Goal: Check status: Check status

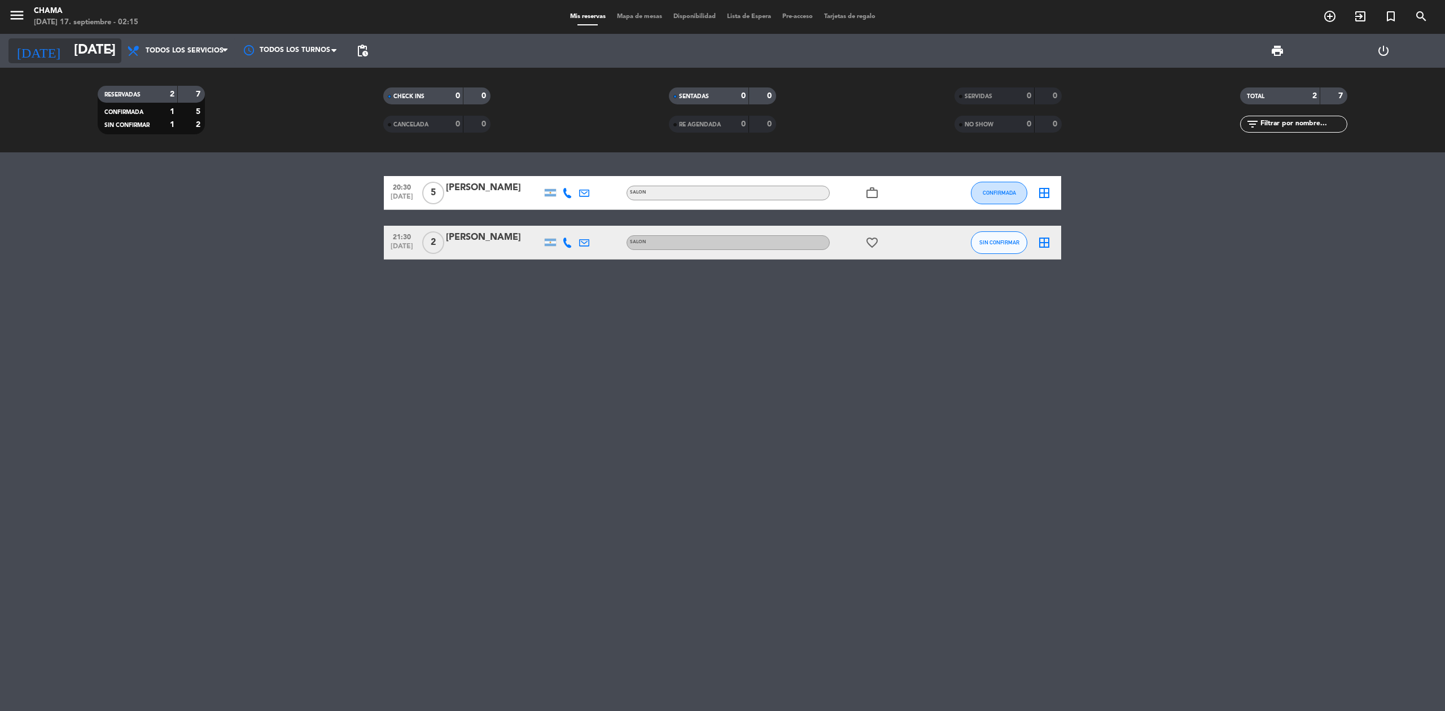
click at [100, 48] on input "[DATE]" at bounding box center [152, 50] width 168 height 27
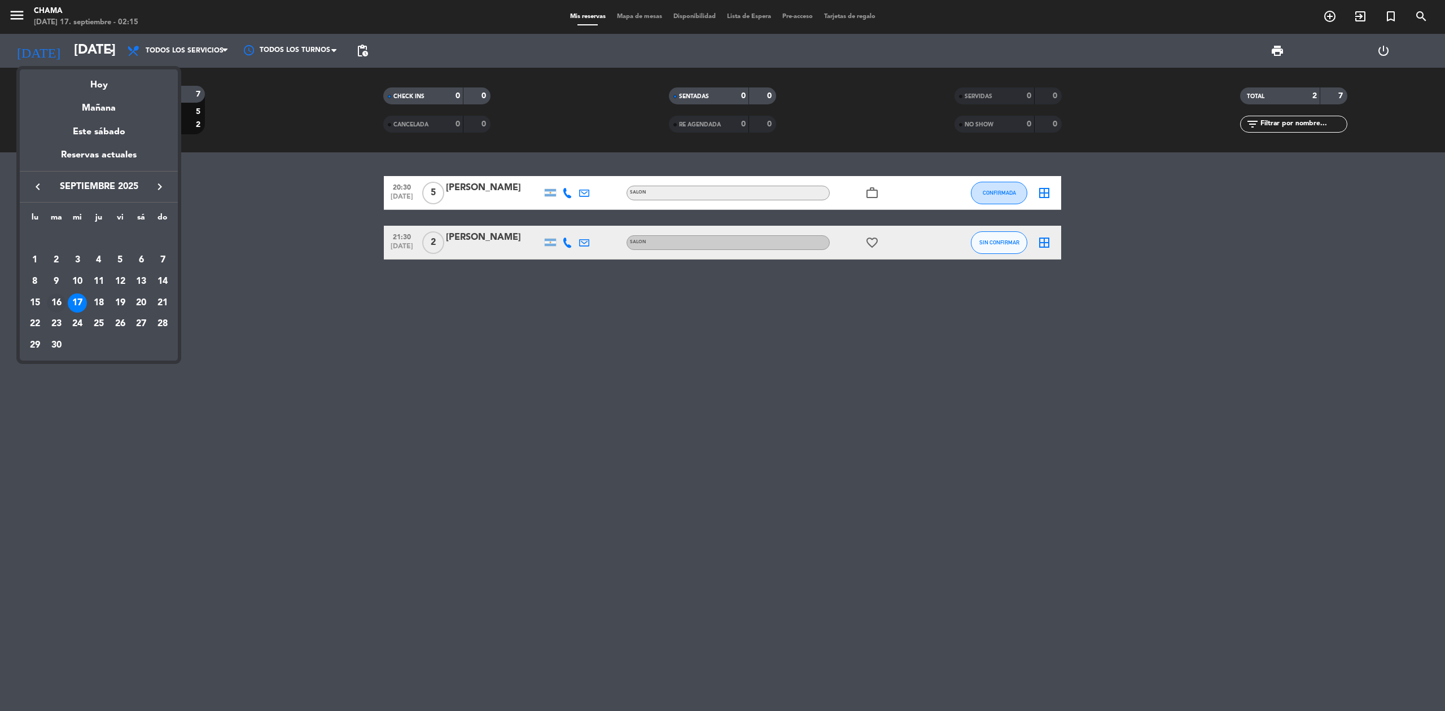
click at [58, 301] on div "16" at bounding box center [56, 302] width 19 height 19
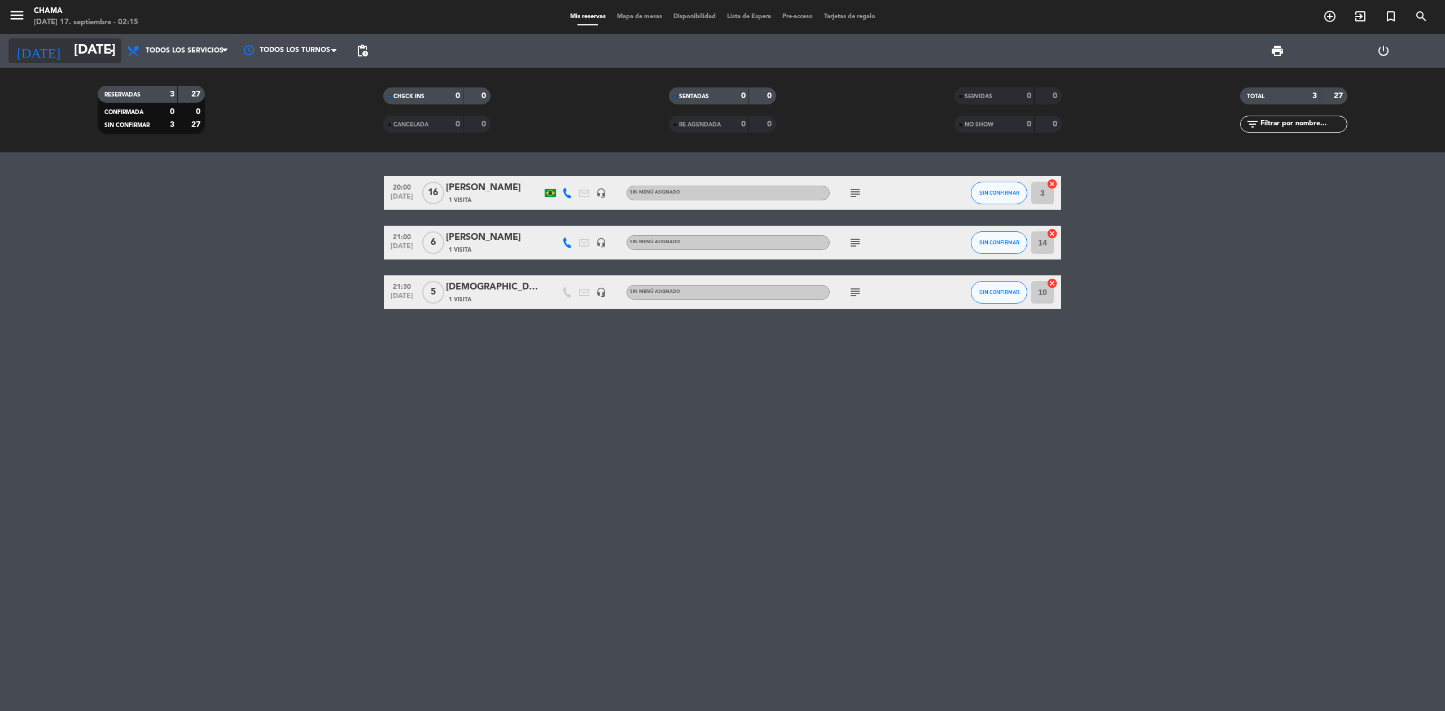
click at [104, 46] on input "[DATE]" at bounding box center [152, 50] width 168 height 27
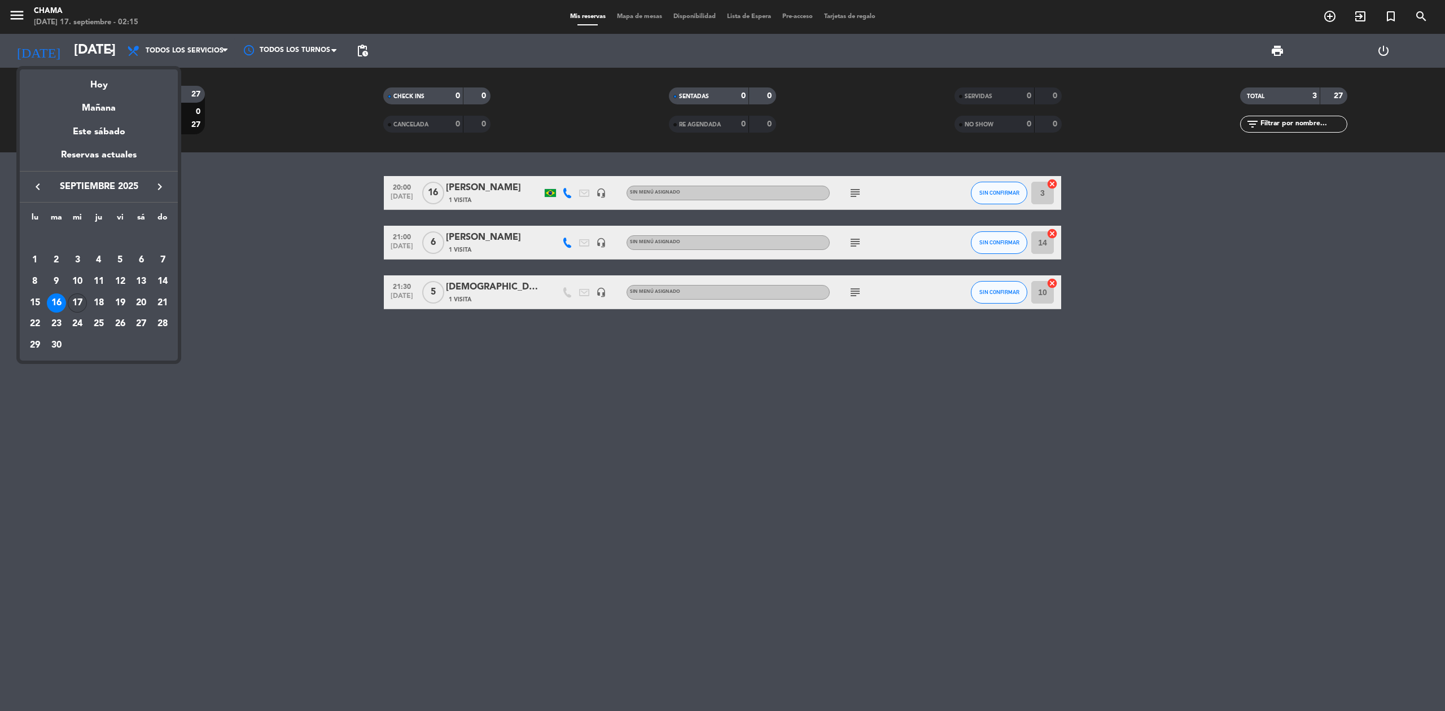
click at [78, 299] on div "17" at bounding box center [77, 302] width 19 height 19
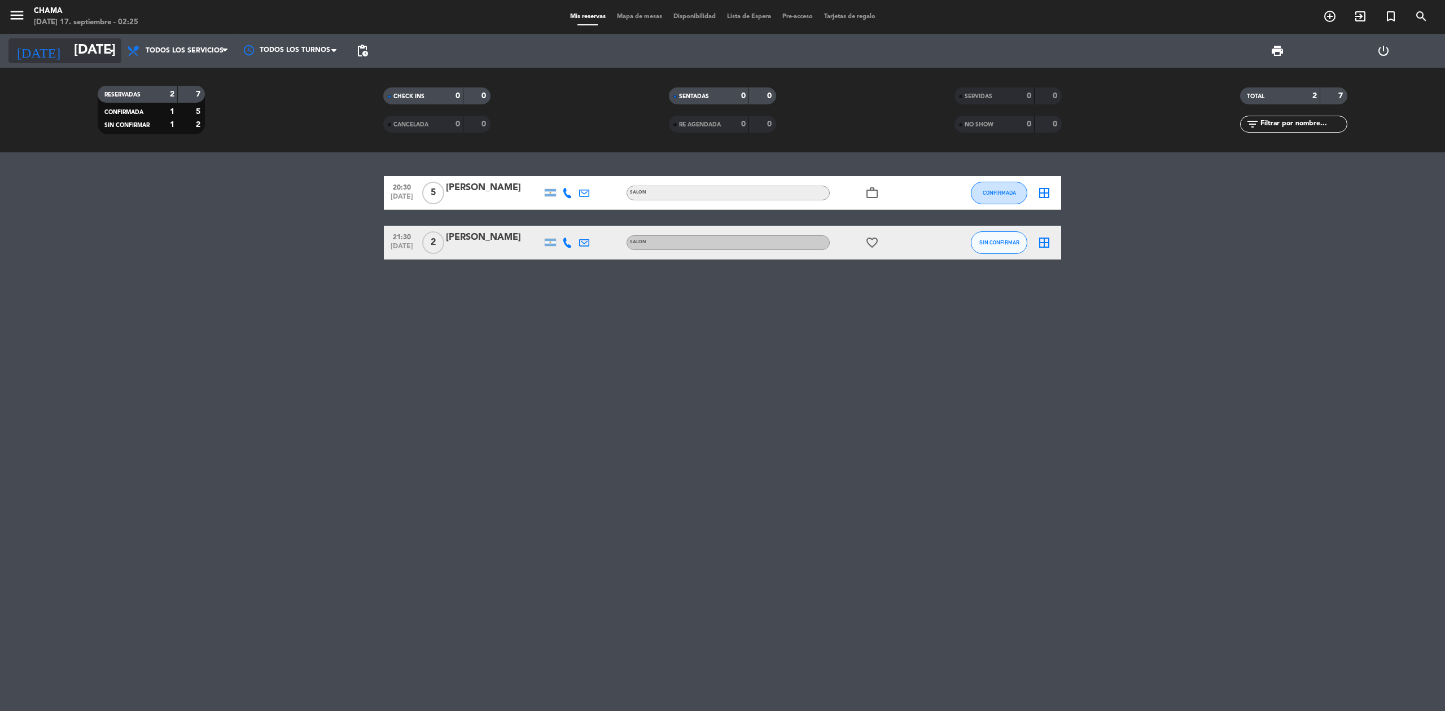
click at [94, 55] on input "[DATE]" at bounding box center [152, 50] width 168 height 27
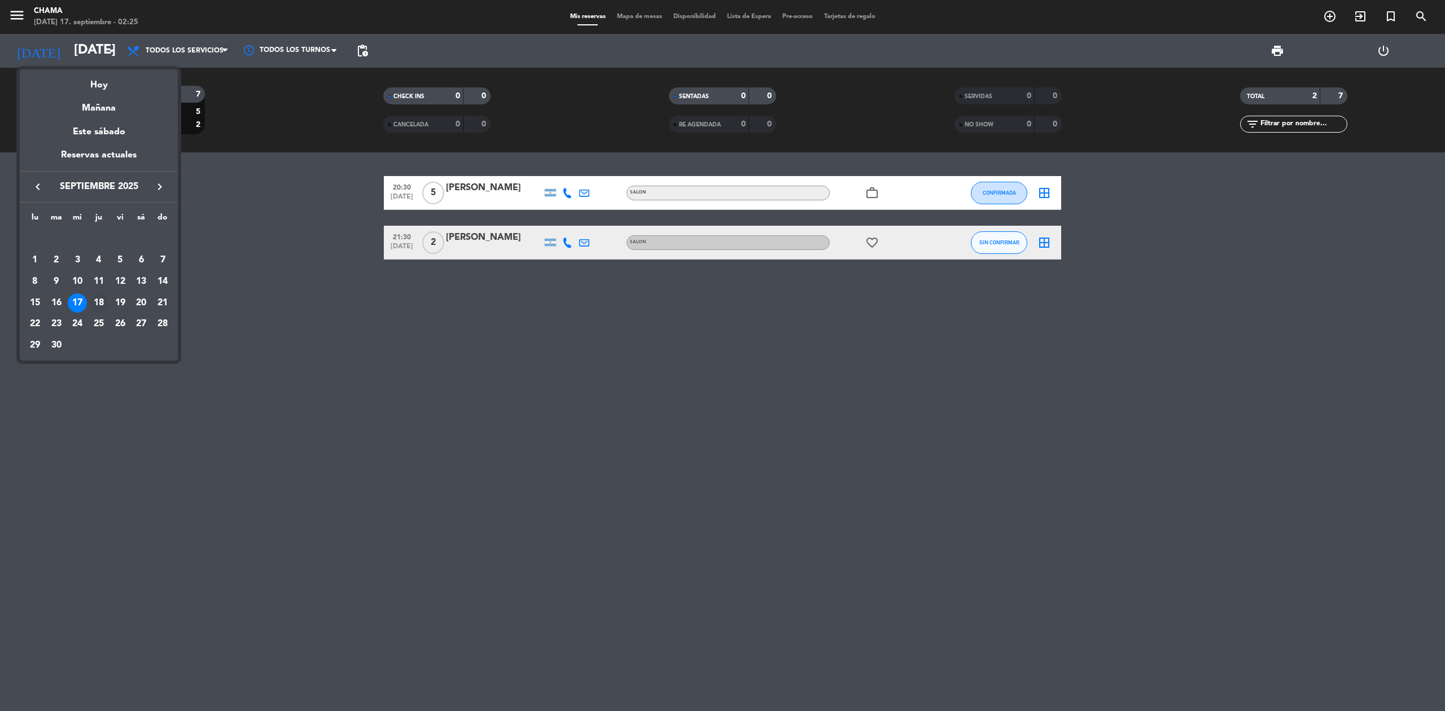
click at [94, 304] on div "18" at bounding box center [98, 302] width 19 height 19
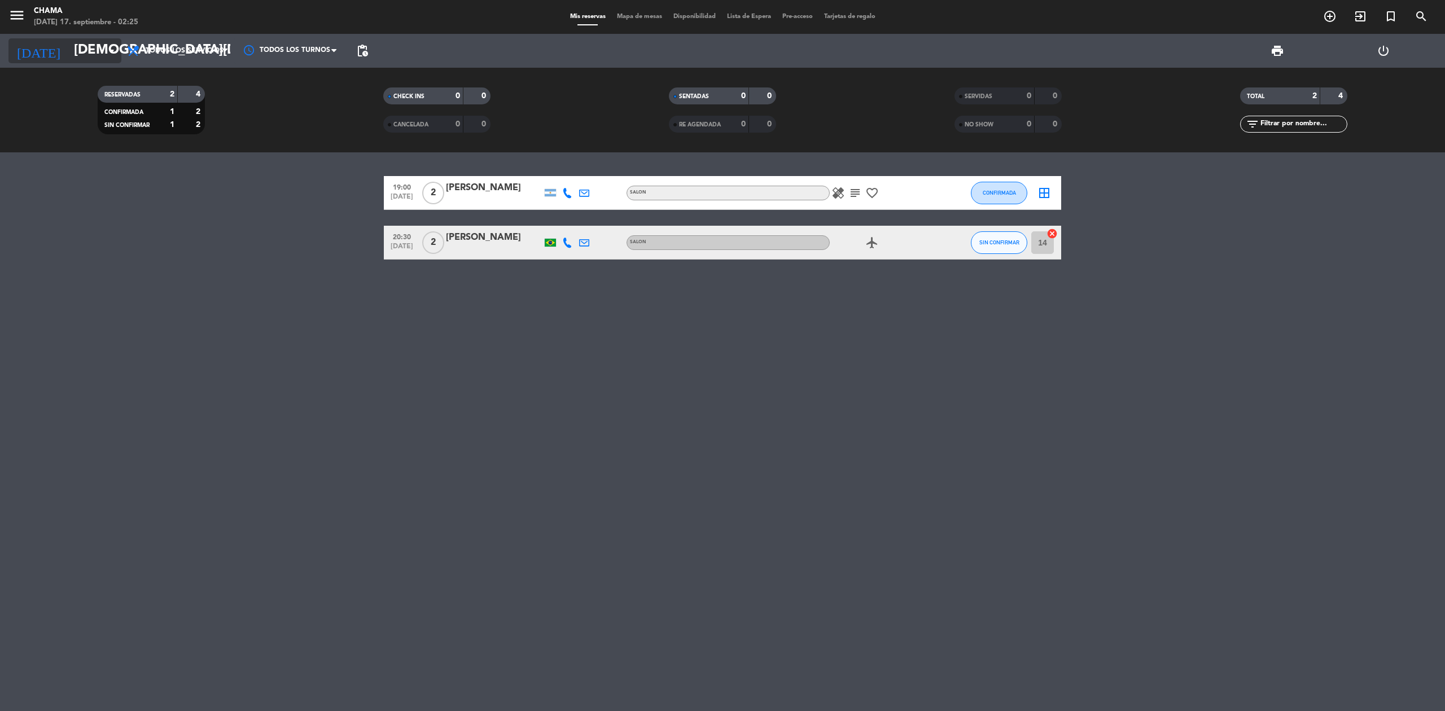
click at [90, 52] on input "[DEMOGRAPHIC_DATA][DATE]" at bounding box center [152, 50] width 168 height 27
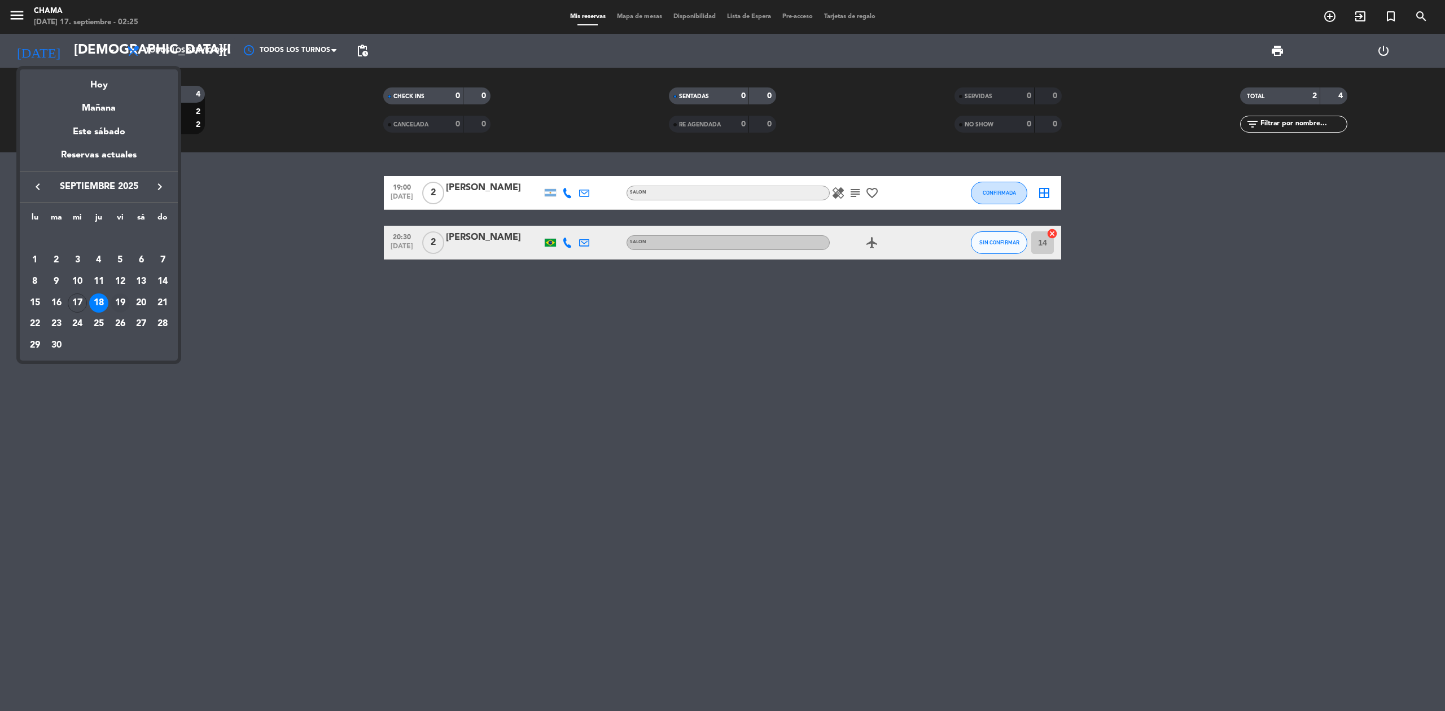
click at [116, 303] on div "19" at bounding box center [120, 302] width 19 height 19
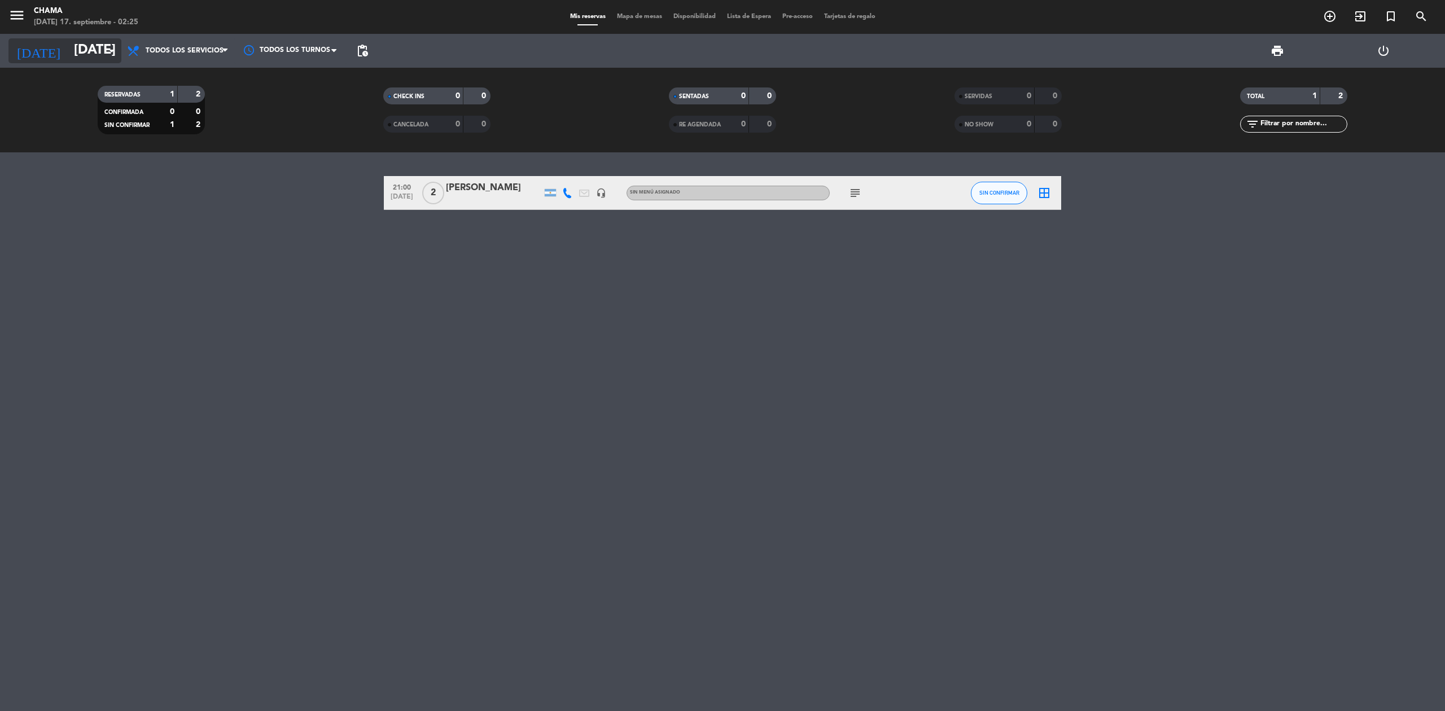
click at [78, 50] on input "[DATE]" at bounding box center [152, 50] width 168 height 27
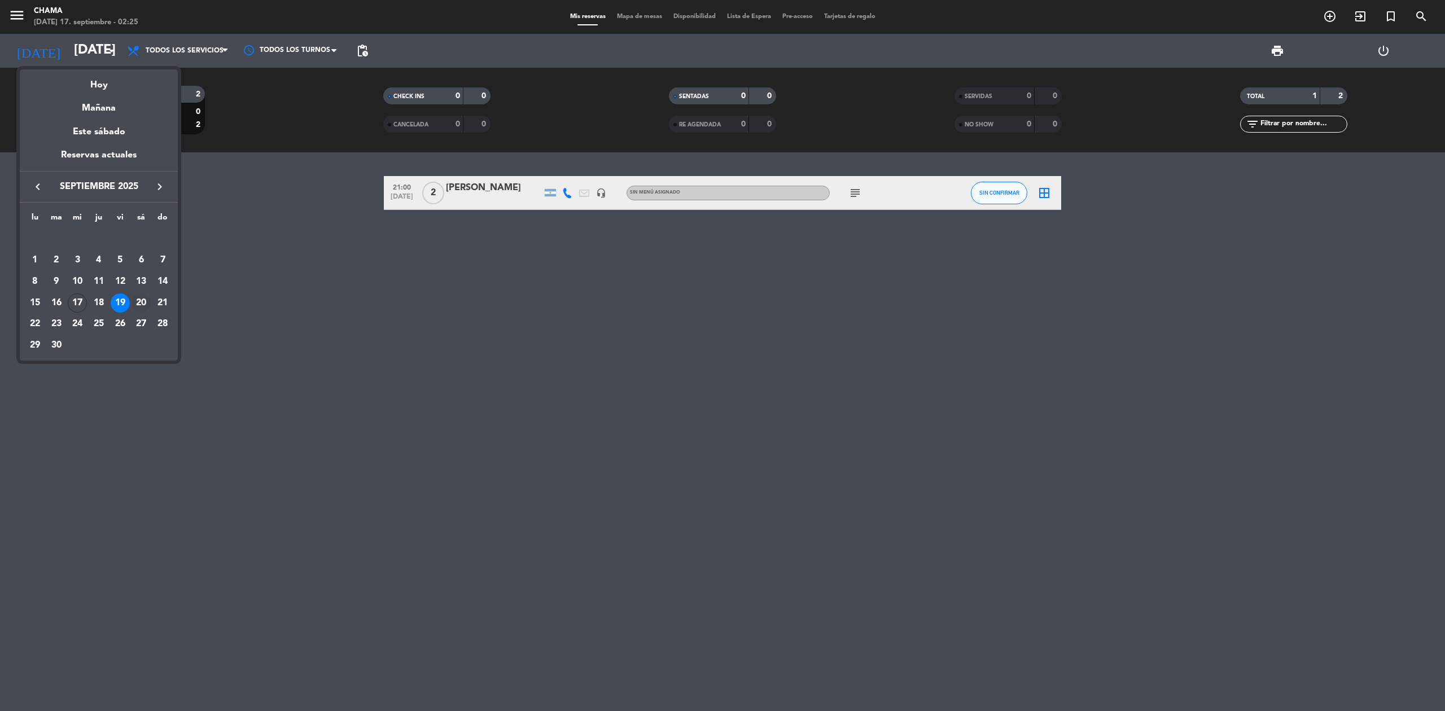
click at [139, 299] on div "20" at bounding box center [140, 302] width 19 height 19
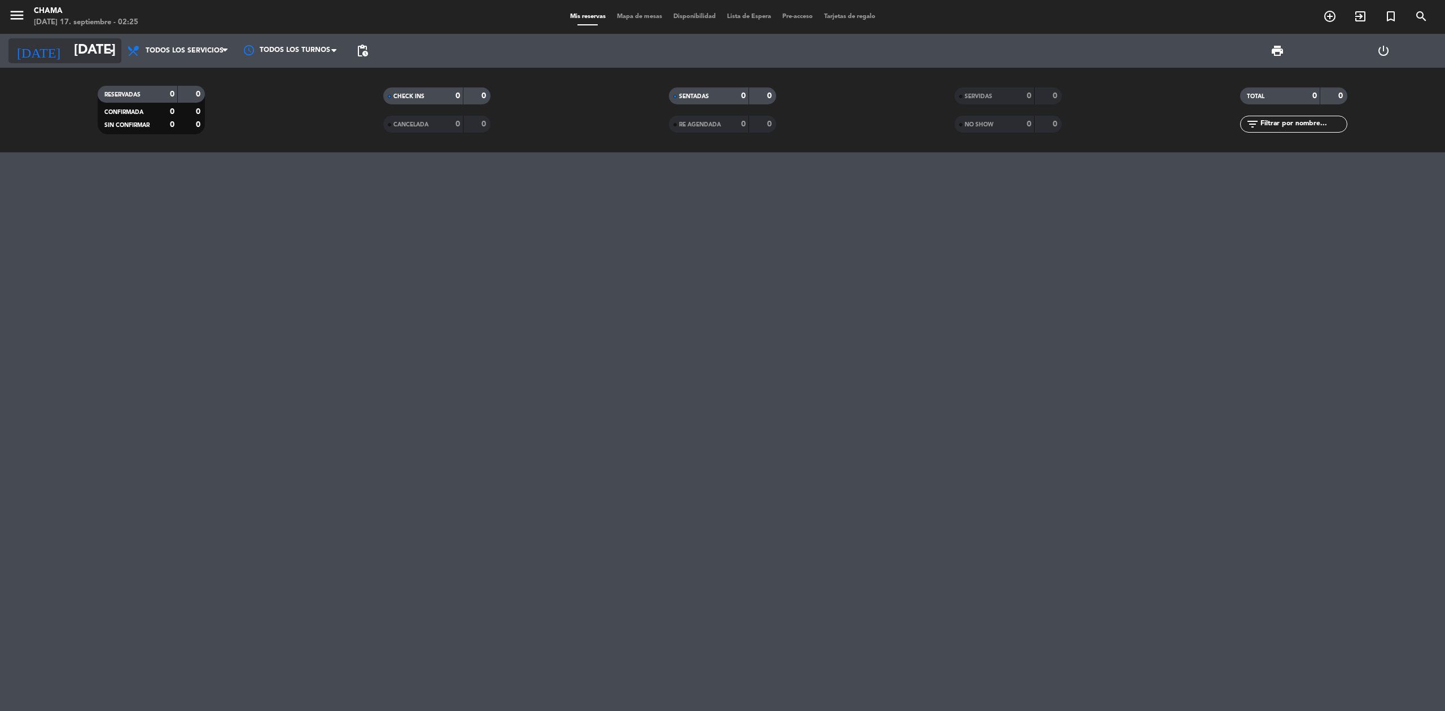
click at [82, 53] on input "[DATE]" at bounding box center [152, 50] width 168 height 27
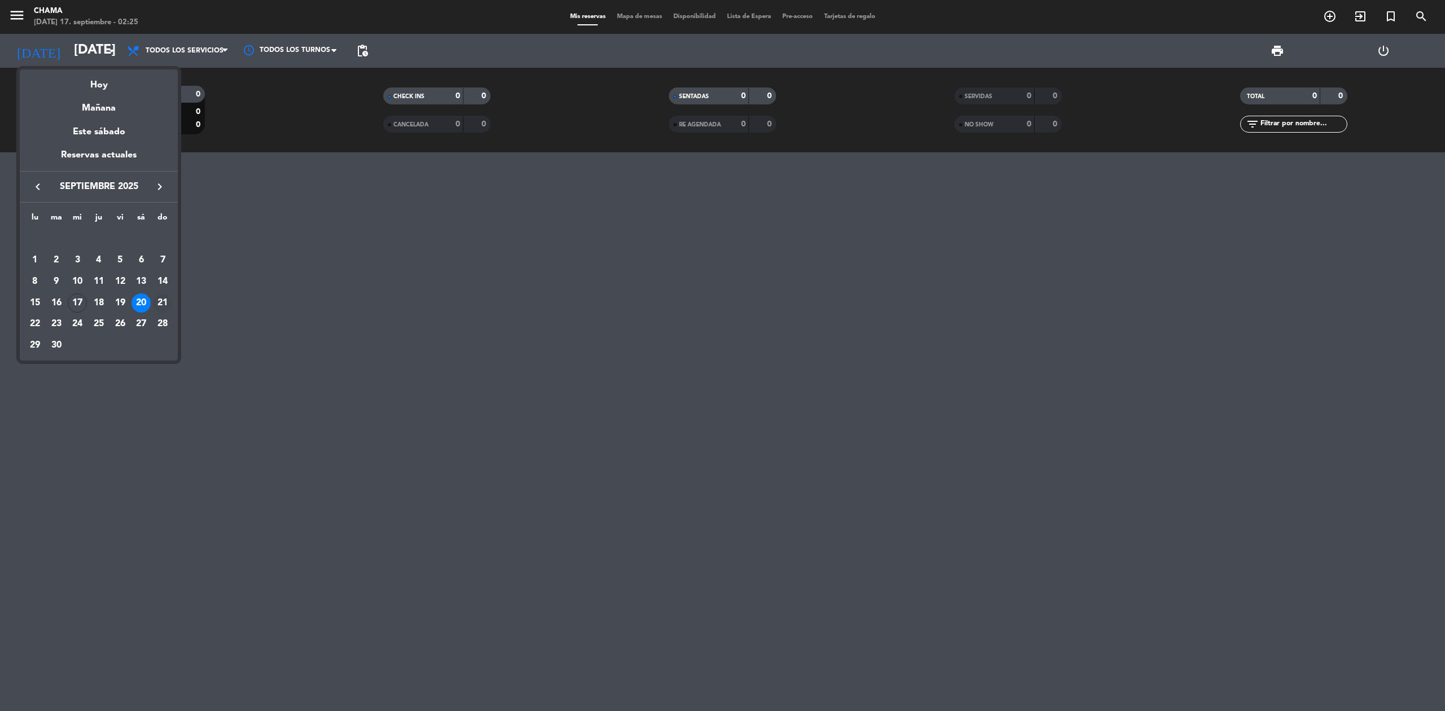
click at [159, 302] on div "21" at bounding box center [162, 302] width 19 height 19
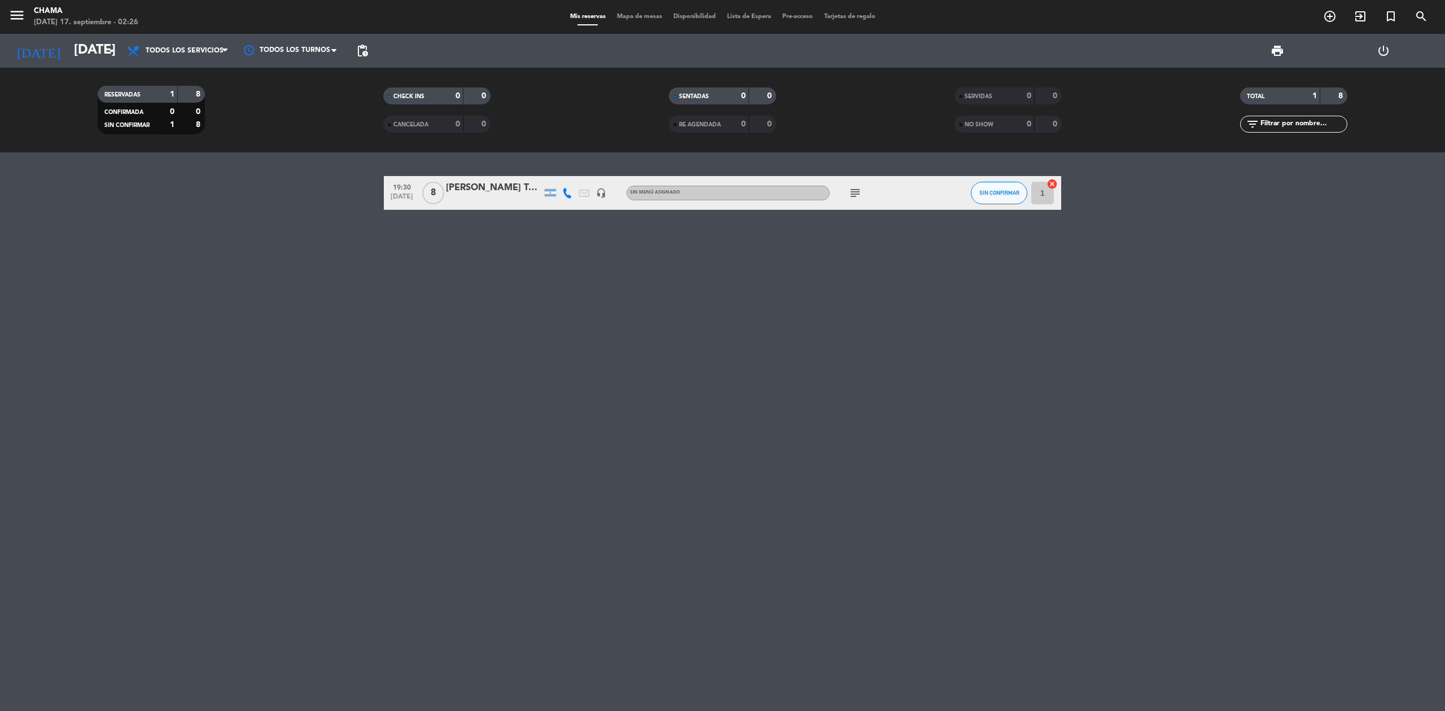
click at [852, 195] on icon "subject" at bounding box center [855, 193] width 14 height 14
click at [856, 192] on icon "subject" at bounding box center [855, 193] width 14 height 14
click at [104, 57] on input "[DATE]" at bounding box center [152, 50] width 168 height 27
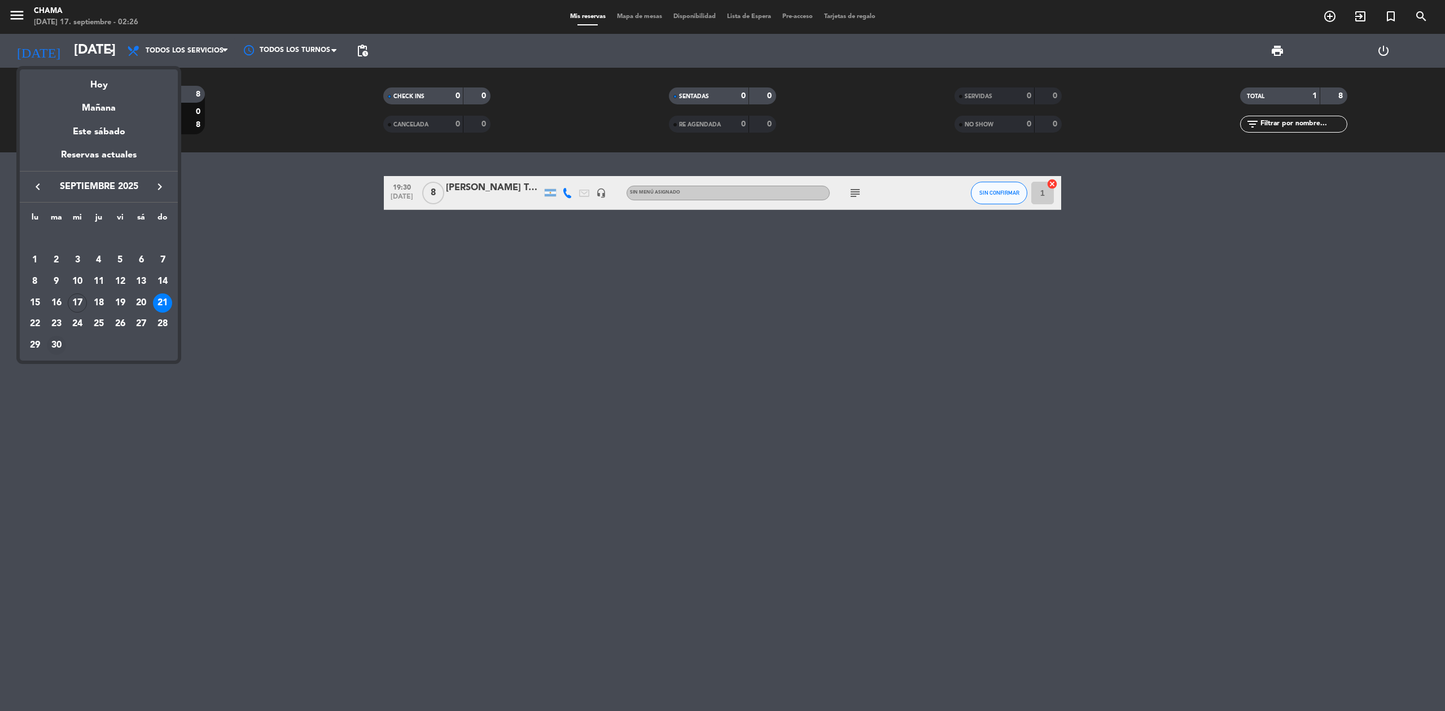
click at [53, 349] on div "30" at bounding box center [56, 345] width 19 height 19
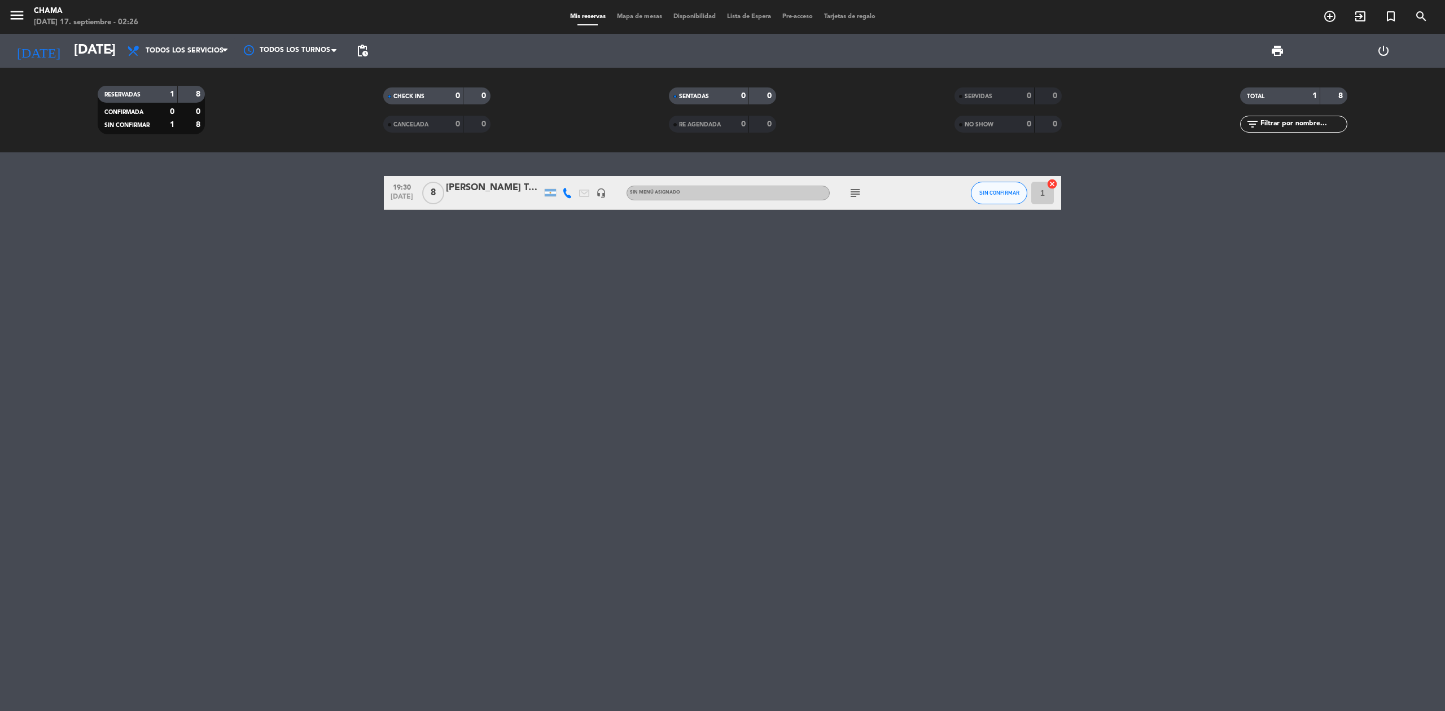
type input "[DATE]"
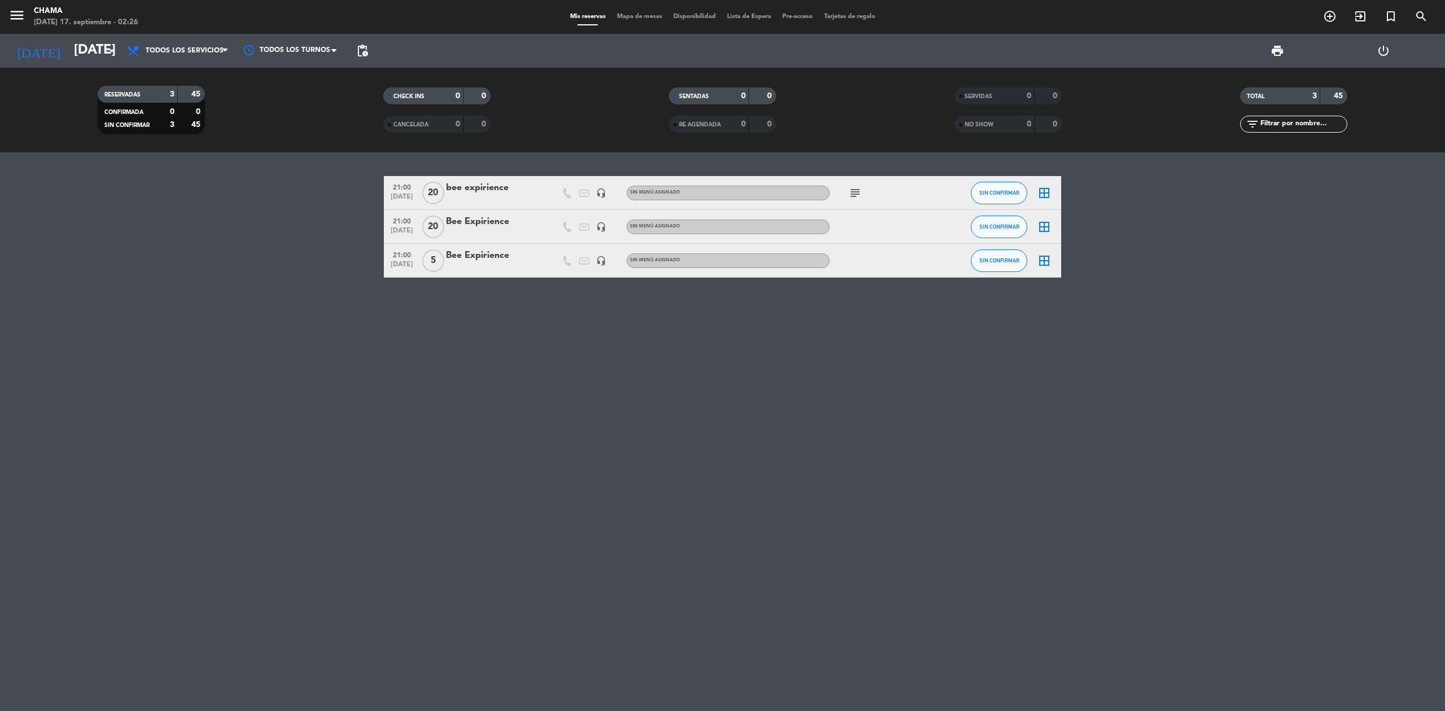
click at [852, 195] on icon "subject" at bounding box center [855, 193] width 14 height 14
click at [880, 188] on div "subject 45 pax menu de 4 pss $49.000 a confir" at bounding box center [881, 192] width 102 height 33
